Goal: Information Seeking & Learning: Learn about a topic

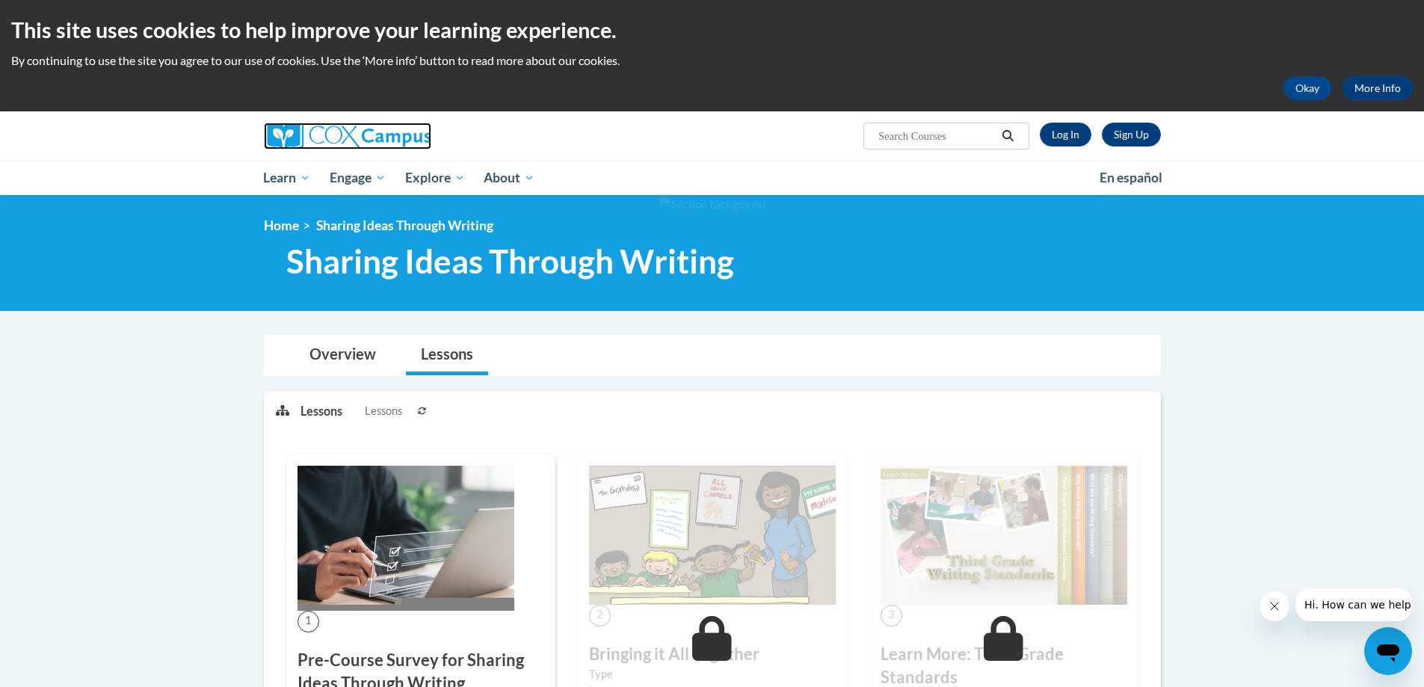
click at [363, 135] on img at bounding box center [347, 136] width 167 height 27
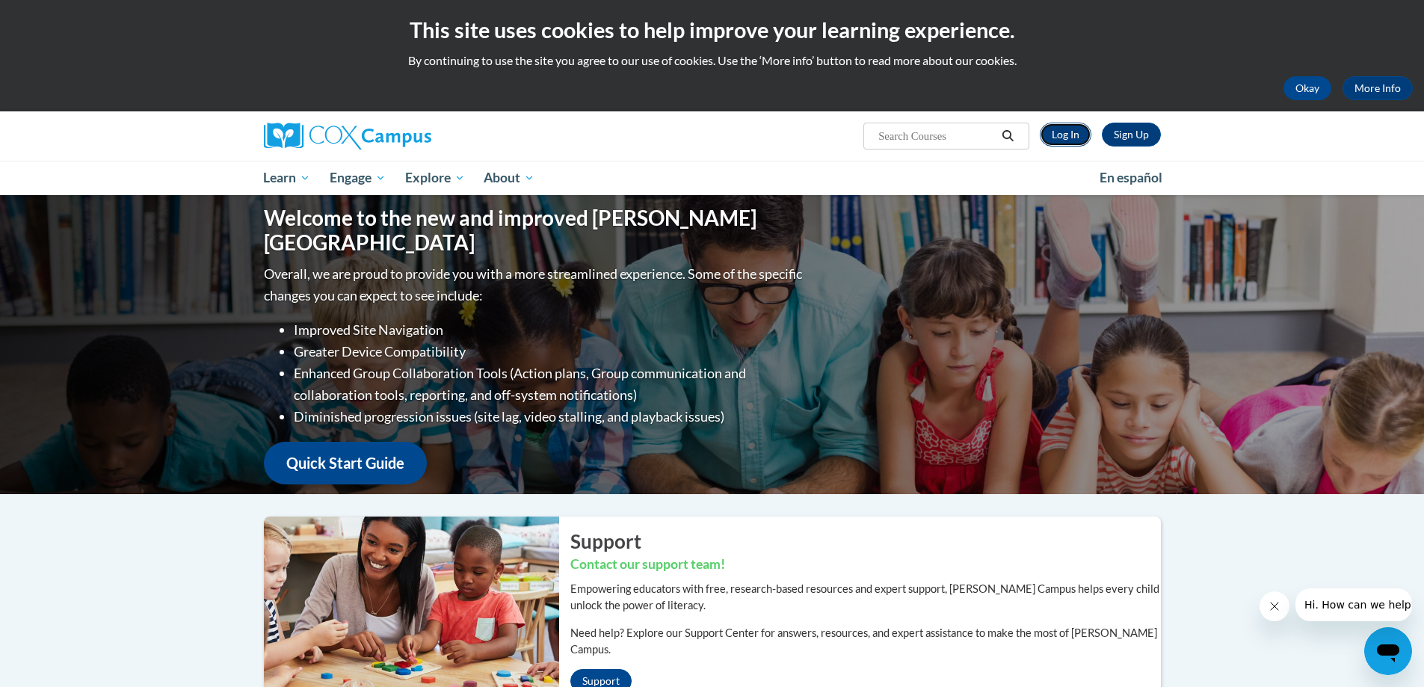
click at [1065, 132] on link "Log In" at bounding box center [1066, 135] width 52 height 24
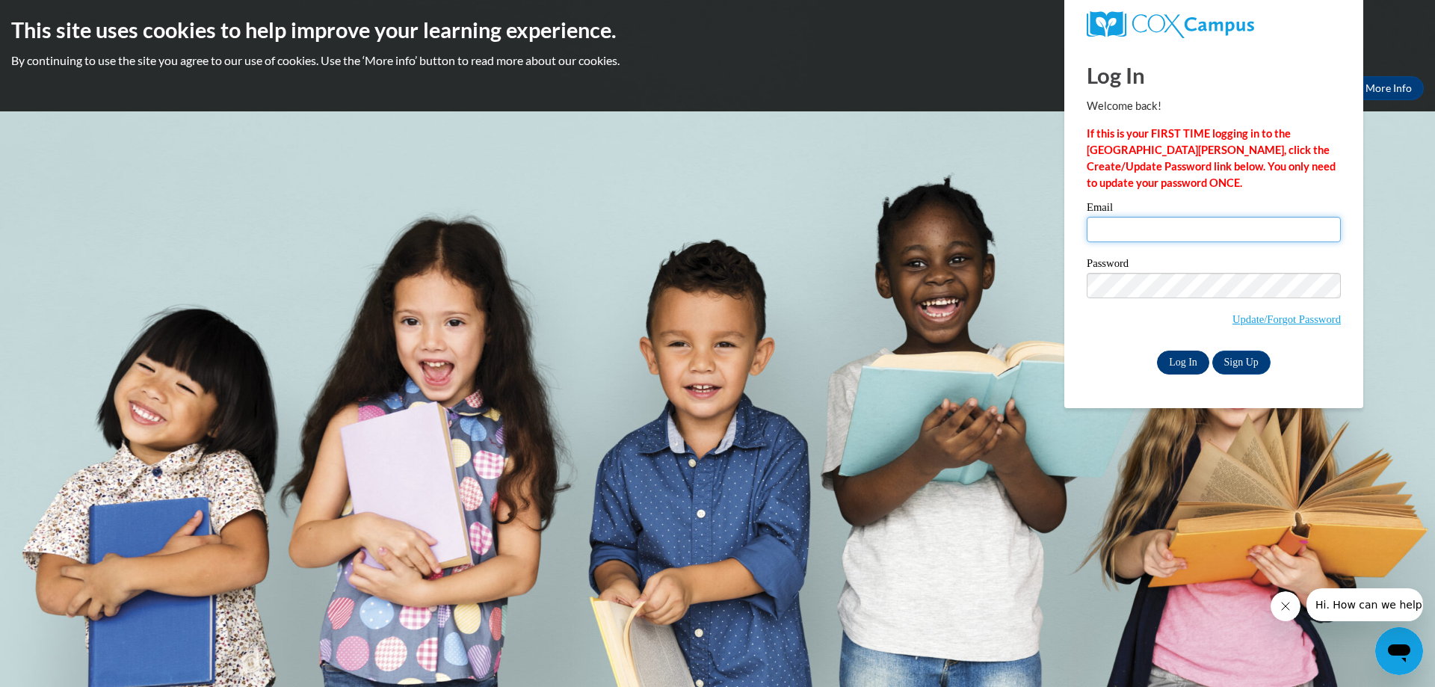
type input "nashaek@yahoo.com"
click at [1177, 362] on input "Log In" at bounding box center [1183, 363] width 52 height 24
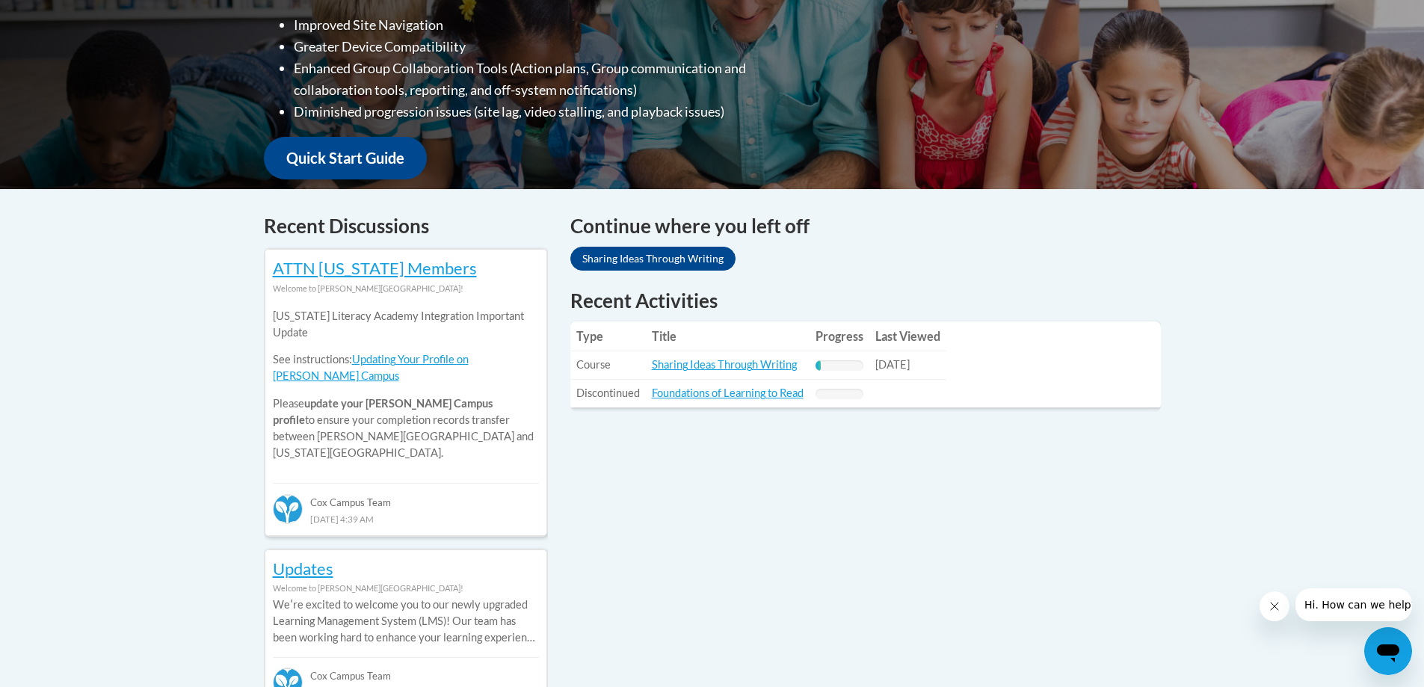
scroll to position [449, 0]
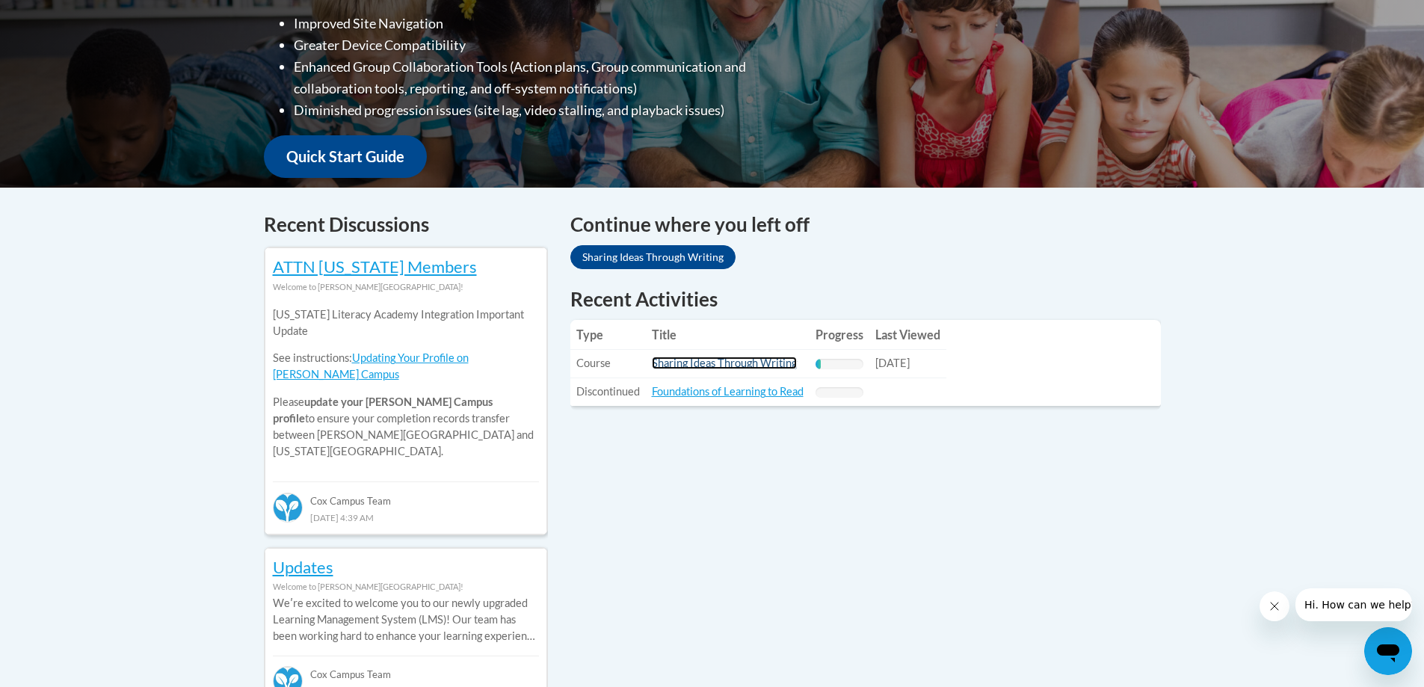
click at [766, 367] on link "Sharing Ideas Through Writing" at bounding box center [724, 363] width 145 height 13
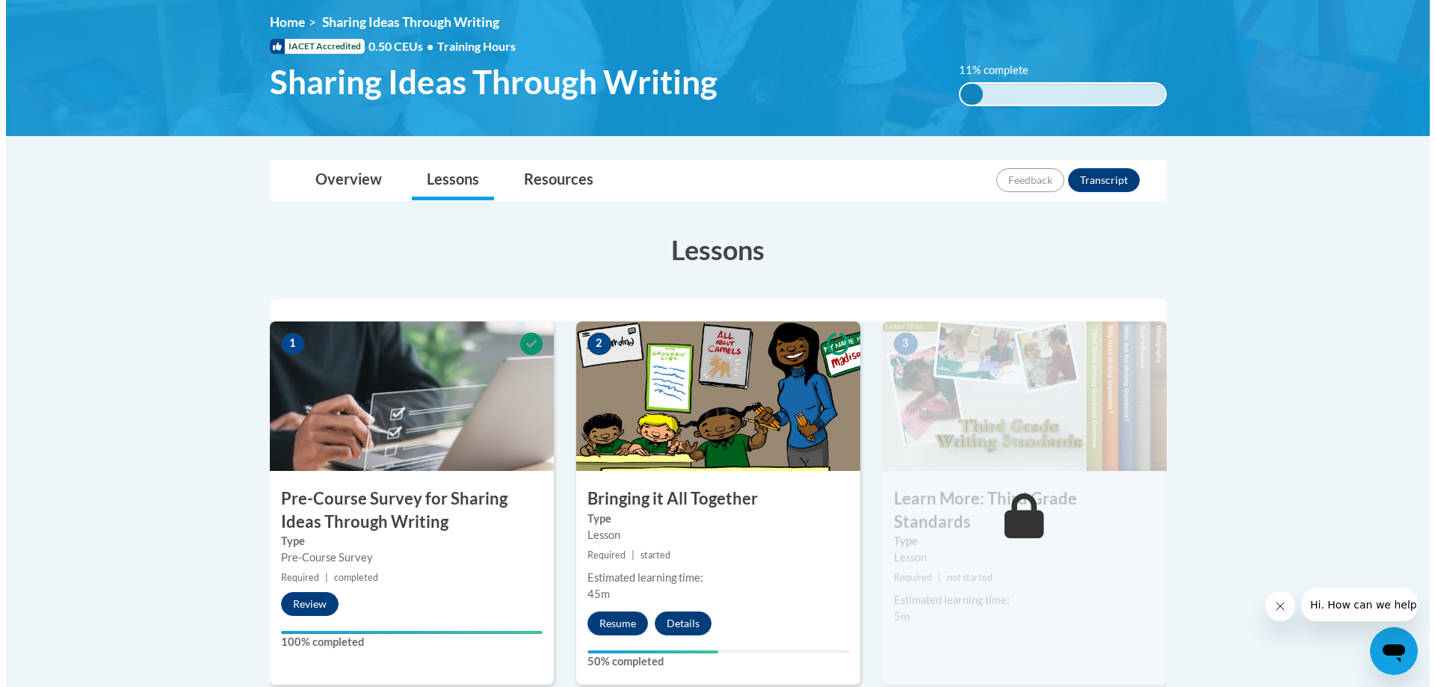
scroll to position [224, 0]
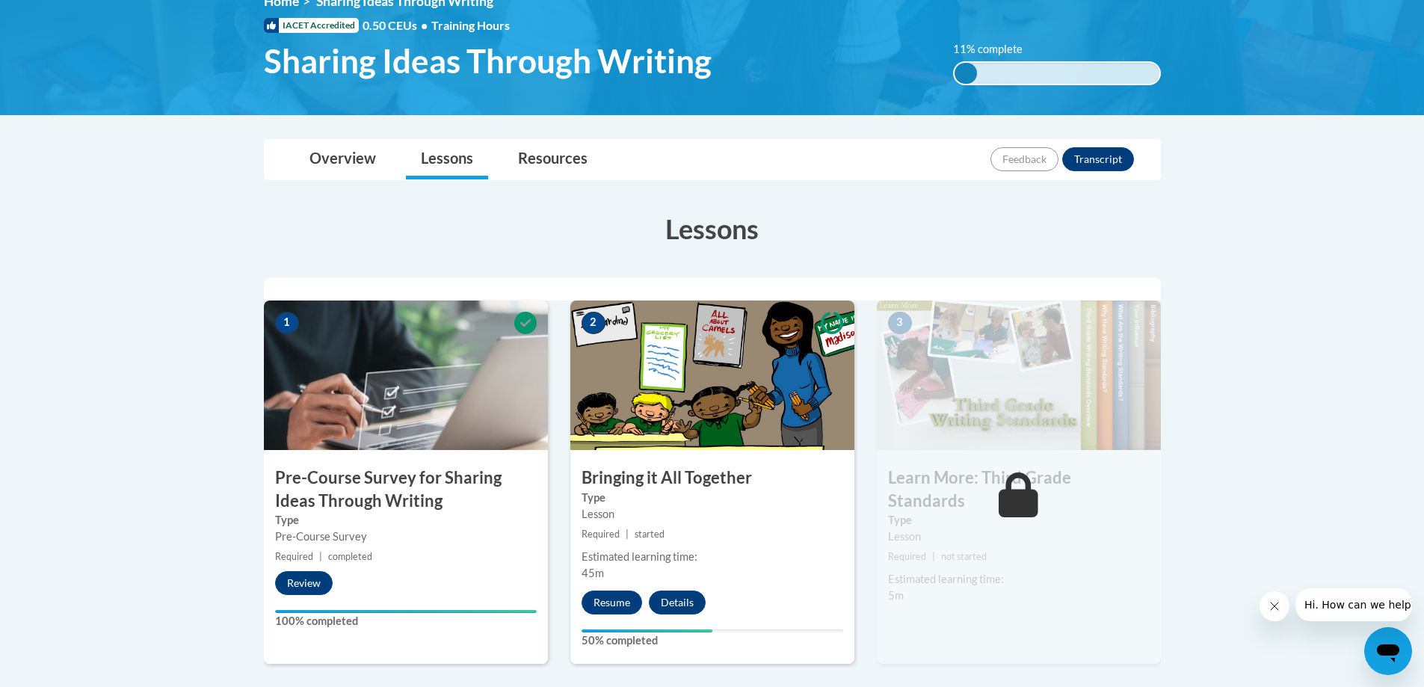
click at [780, 499] on label "Type" at bounding box center [713, 498] width 262 height 16
click at [615, 597] on button "Resume" at bounding box center [612, 603] width 61 height 24
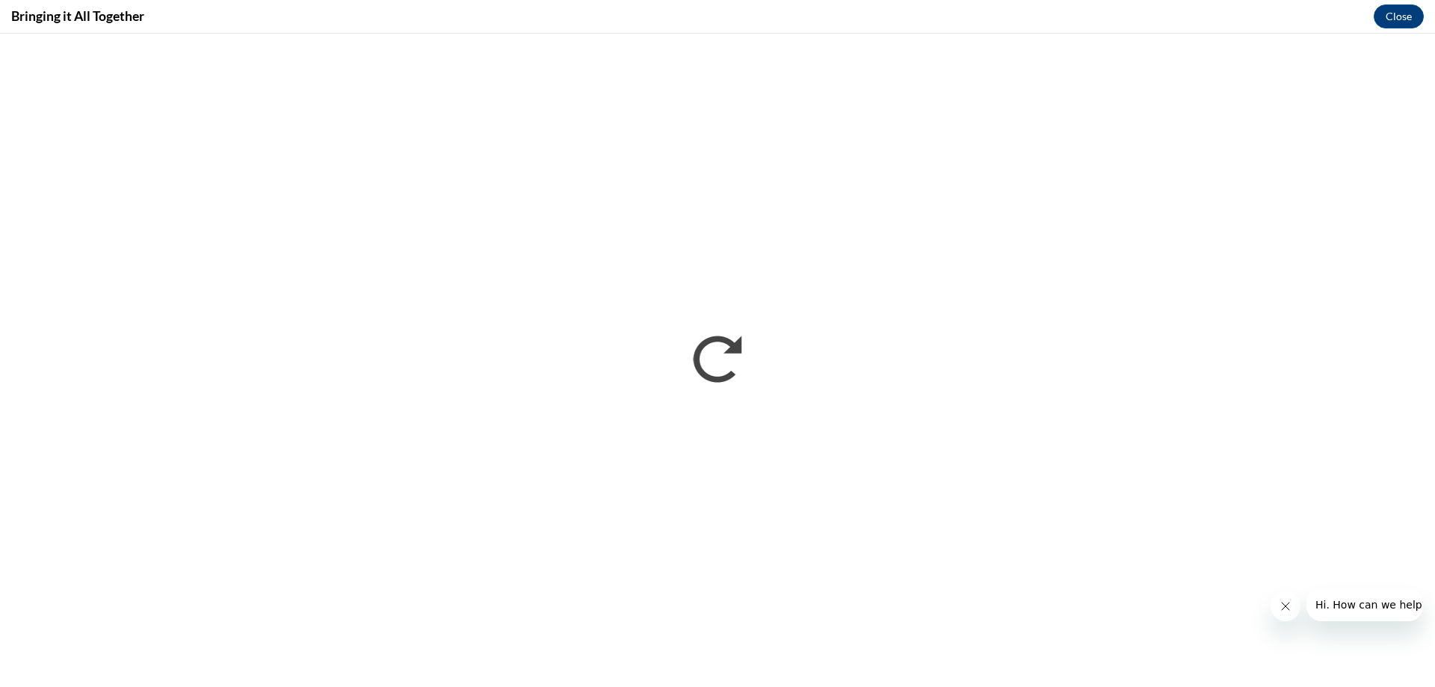
scroll to position [0, 0]
